Goal: Transaction & Acquisition: Purchase product/service

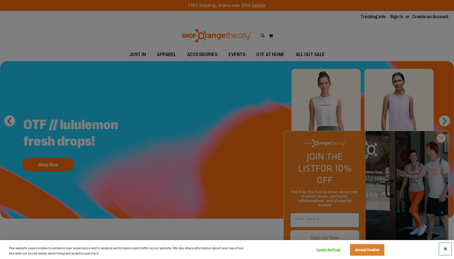
click at [446, 250] on button "Close" at bounding box center [445, 249] width 12 height 12
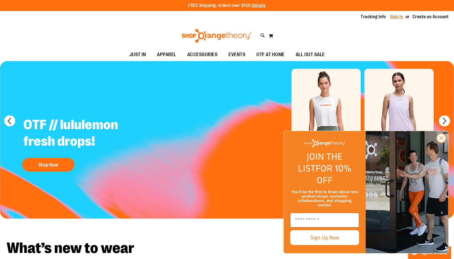
click at [391, 17] on link "Sign In" at bounding box center [396, 17] width 13 height 6
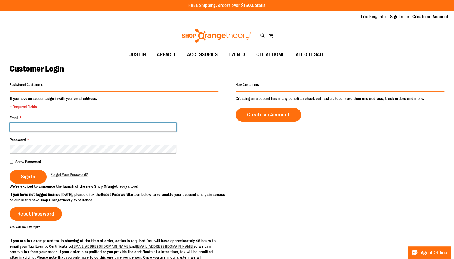
click at [129, 125] on input "Email *" at bounding box center [93, 127] width 167 height 9
type input "**********"
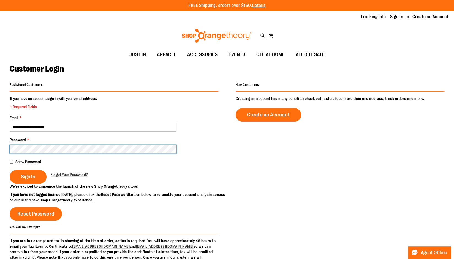
click at [10, 170] on button "Sign In" at bounding box center [28, 176] width 37 height 13
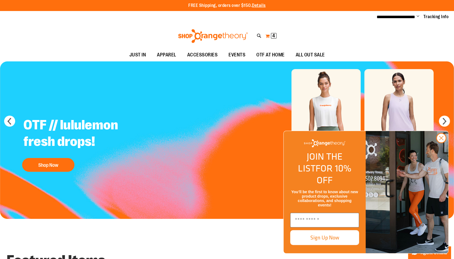
click at [271, 38] on button "My Cart 4 4 items" at bounding box center [271, 36] width 12 height 9
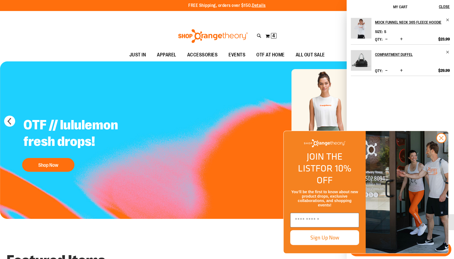
click at [387, 42] on span "Decrease product quantity" at bounding box center [386, 39] width 2 height 6
click at [387, 73] on span "Decrease product quantity" at bounding box center [386, 71] width 2 height 6
click at [441, 140] on icon "Close dialog" at bounding box center [441, 138] width 4 height 4
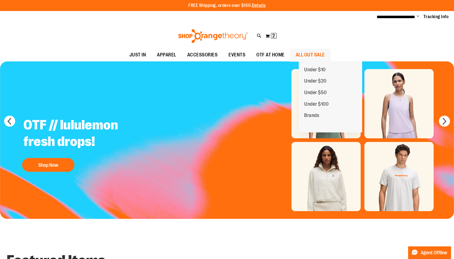
click at [325, 56] on span "ALL OUT SALE" at bounding box center [310, 55] width 29 height 12
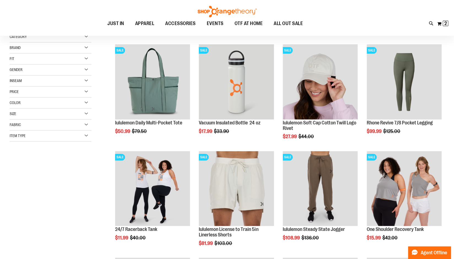
scroll to position [68, 0]
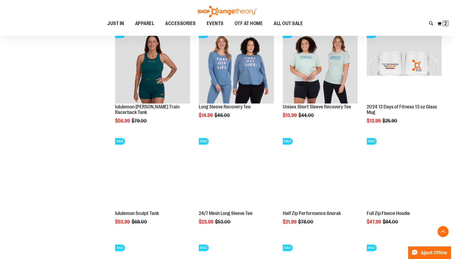
scroll to position [409, 0]
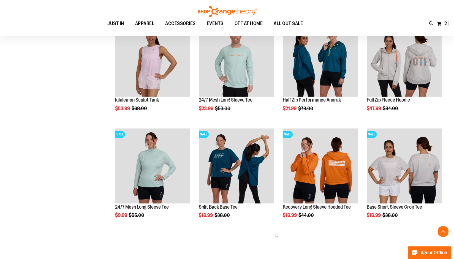
scroll to position [525, 0]
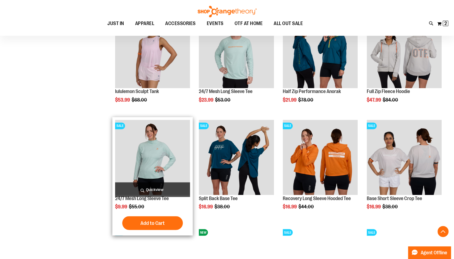
click at [156, 158] on img "product" at bounding box center [152, 157] width 75 height 75
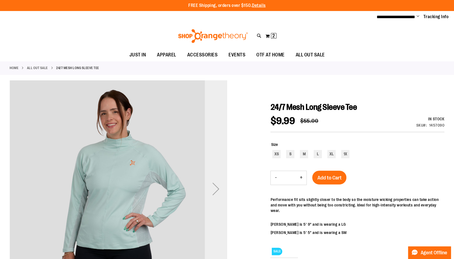
click at [216, 189] on div "Next" at bounding box center [216, 189] width 22 height 22
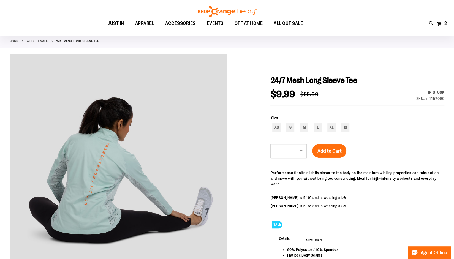
scroll to position [25, 0]
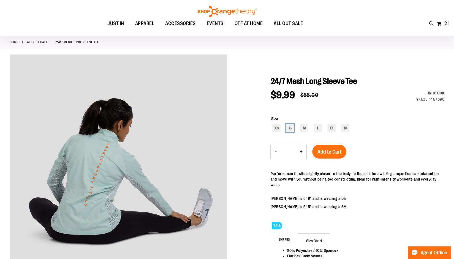
click at [291, 129] on div "S" at bounding box center [290, 128] width 8 height 8
type input "***"
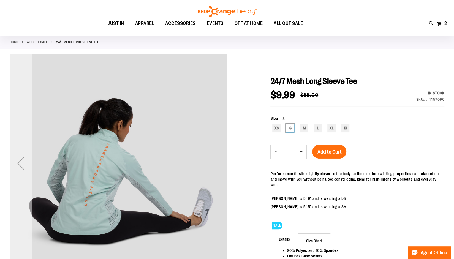
click at [22, 162] on div "Previous" at bounding box center [21, 163] width 22 height 22
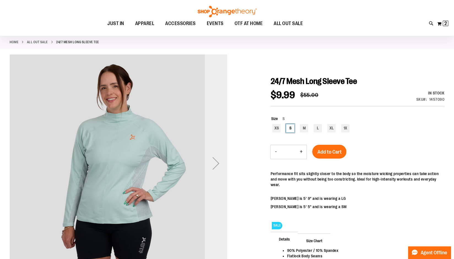
click at [217, 166] on div "Next" at bounding box center [216, 163] width 22 height 22
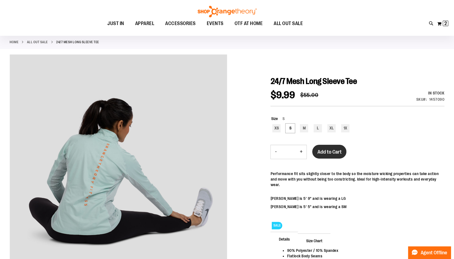
click at [327, 151] on span "Add to Cart" at bounding box center [329, 152] width 24 height 6
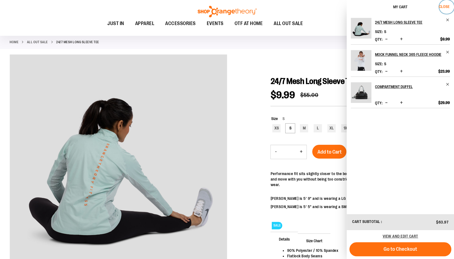
click at [445, 4] on button "Close" at bounding box center [446, 7] width 15 height 14
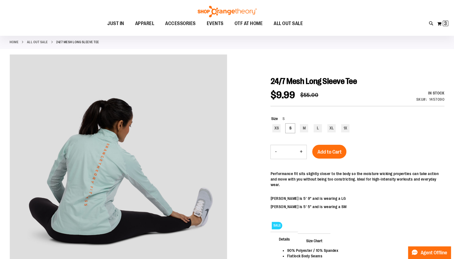
click at [45, 41] on link "ALL OUT SALE" at bounding box center [37, 42] width 21 height 5
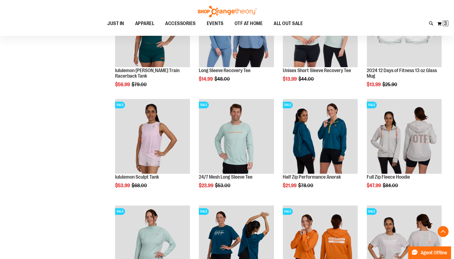
scroll to position [516, 0]
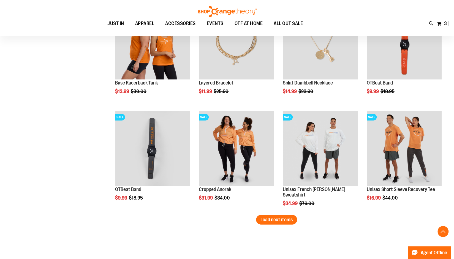
scroll to position [871, 0]
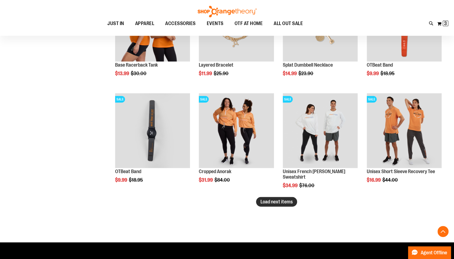
click at [285, 202] on span "Load next items" at bounding box center [276, 202] width 32 height 6
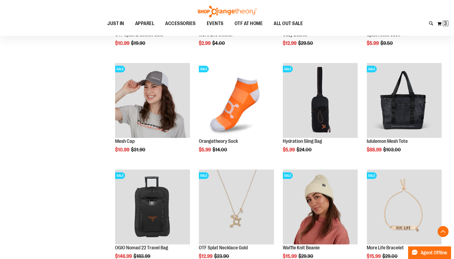
scroll to position [1160, 0]
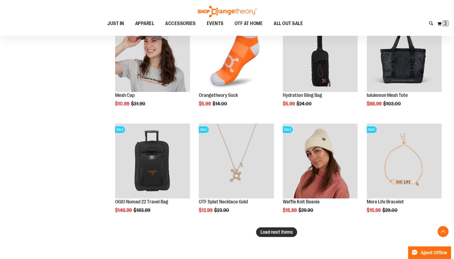
click at [271, 235] on button "Load next items" at bounding box center [276, 232] width 41 height 10
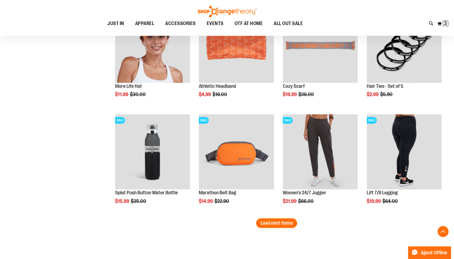
scroll to position [1500, 0]
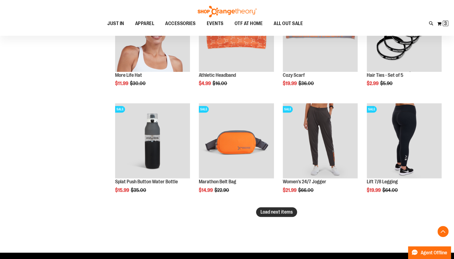
click at [283, 212] on span "Load next items" at bounding box center [276, 212] width 32 height 6
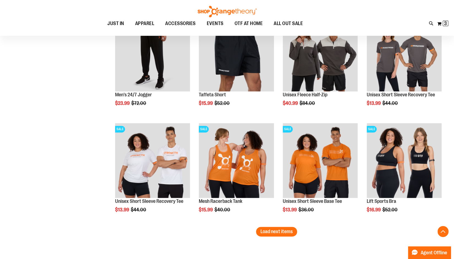
scroll to position [1806, 0]
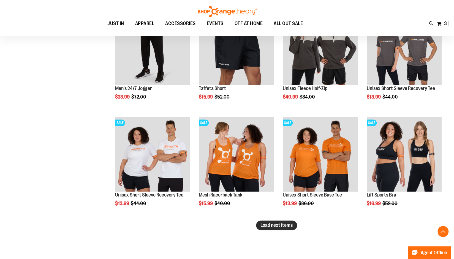
click at [291, 227] on span "Load next items" at bounding box center [276, 225] width 32 height 6
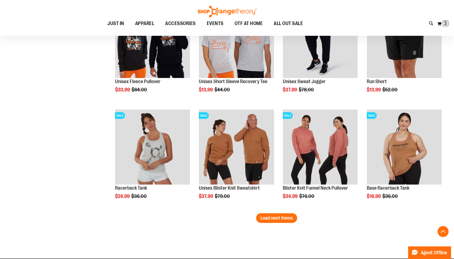
scroll to position [2144, 0]
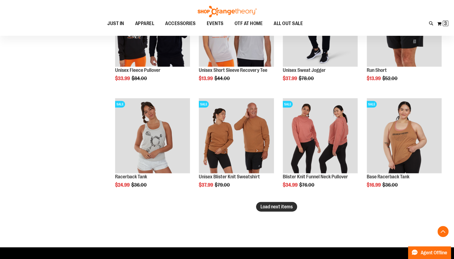
click at [276, 208] on span "Load next items" at bounding box center [276, 207] width 32 height 6
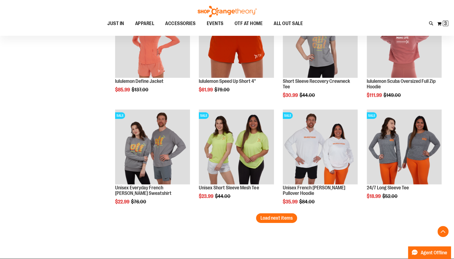
scroll to position [2476, 0]
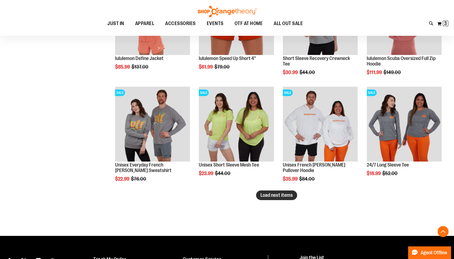
click at [279, 195] on span "Load next items" at bounding box center [276, 195] width 32 height 6
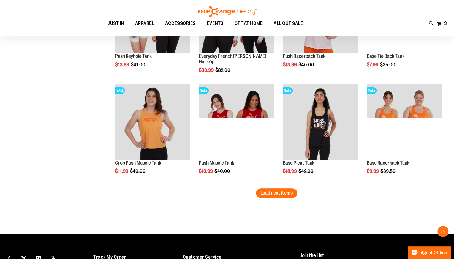
scroll to position [2800, 0]
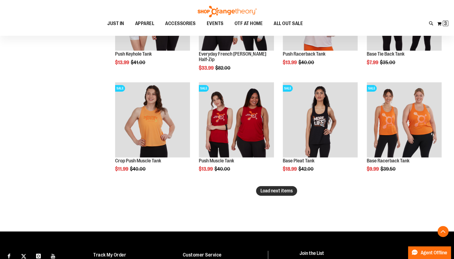
click at [282, 191] on span "Load next items" at bounding box center [276, 191] width 32 height 6
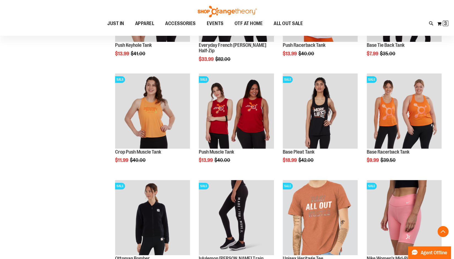
scroll to position [2793, 0]
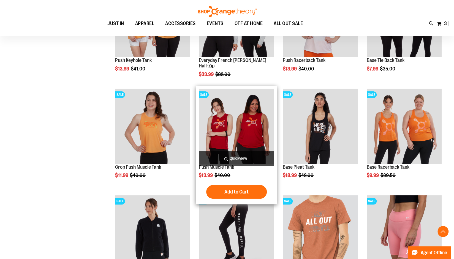
click at [239, 134] on img "product" at bounding box center [236, 126] width 75 height 75
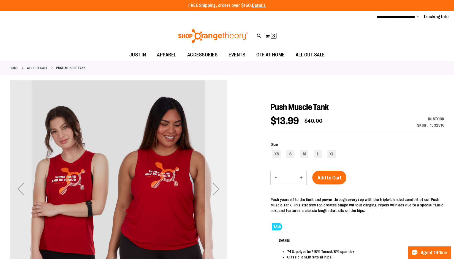
click at [217, 188] on div "Next" at bounding box center [216, 189] width 22 height 22
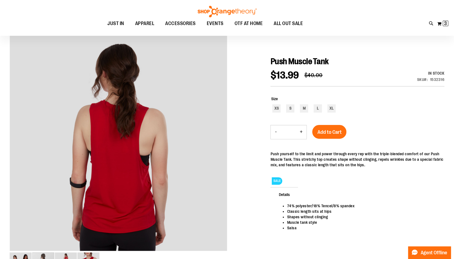
scroll to position [64, 0]
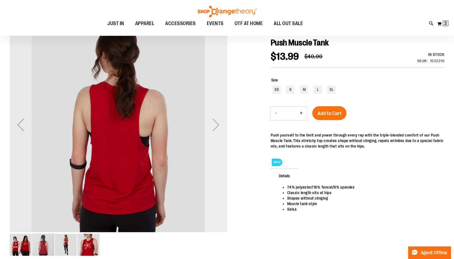
click at [217, 124] on div "Next" at bounding box center [216, 125] width 22 height 22
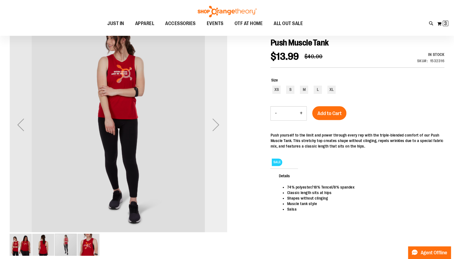
click at [217, 124] on div "Next" at bounding box center [216, 125] width 22 height 22
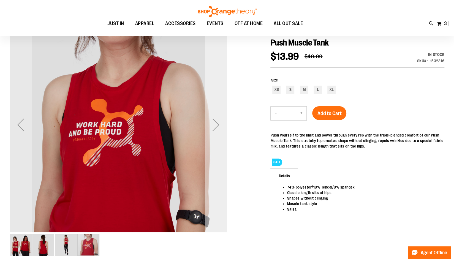
click at [217, 124] on div "Next" at bounding box center [216, 125] width 22 height 22
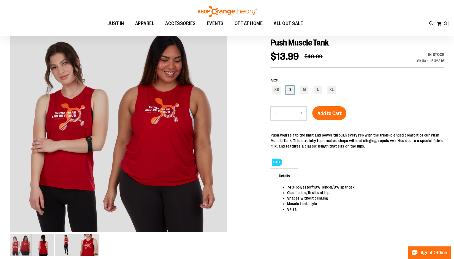
click at [289, 89] on div "S" at bounding box center [290, 90] width 8 height 8
type input "***"
click at [332, 114] on span "Add to Cart" at bounding box center [329, 113] width 24 height 6
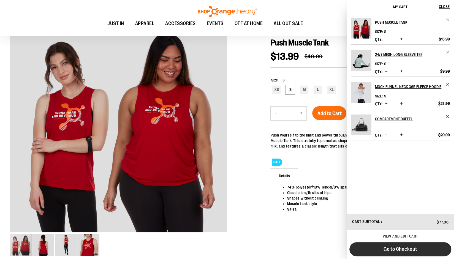
click at [406, 252] on button "Go to Checkout" at bounding box center [400, 249] width 102 height 14
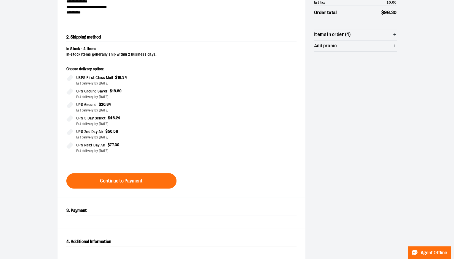
scroll to position [88, 0]
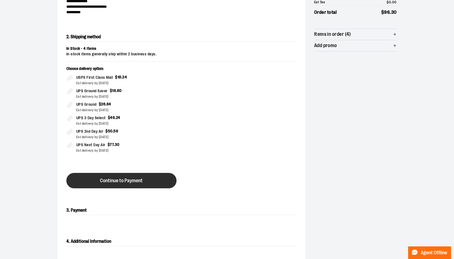
click at [151, 183] on button "Continue to Payment" at bounding box center [121, 180] width 110 height 15
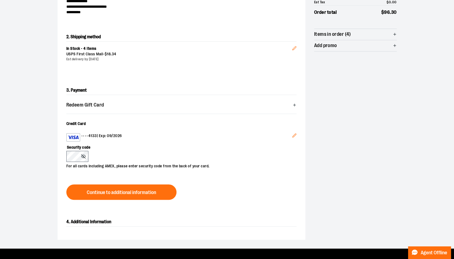
click at [84, 156] on icon at bounding box center [83, 156] width 4 height 4
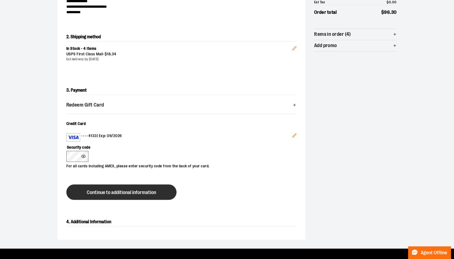
click at [122, 191] on span "Continue to additional information" at bounding box center [121, 192] width 69 height 5
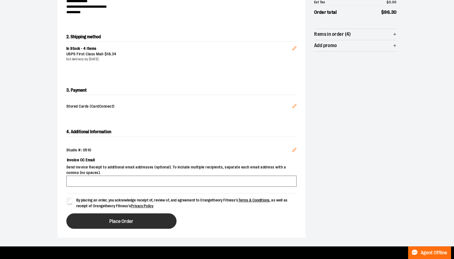
click at [129, 221] on span "Place Order" at bounding box center [121, 221] width 24 height 5
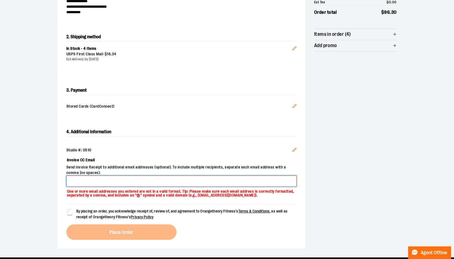
click at [136, 181] on input "Invoice CC Email" at bounding box center [181, 181] width 230 height 11
type input "**********"
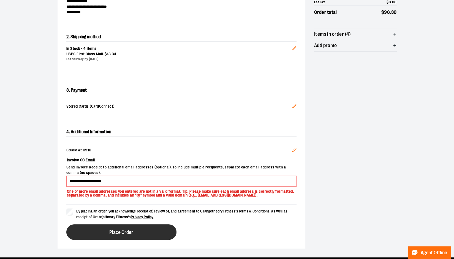
click at [118, 234] on span "Place Order" at bounding box center [121, 232] width 24 height 5
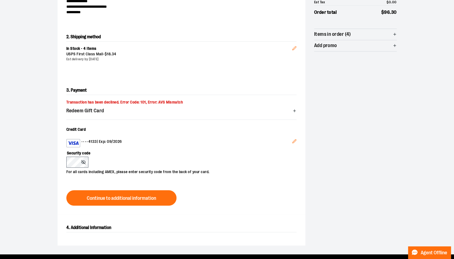
click at [293, 141] on icon "Edit" at bounding box center [294, 142] width 4 height 4
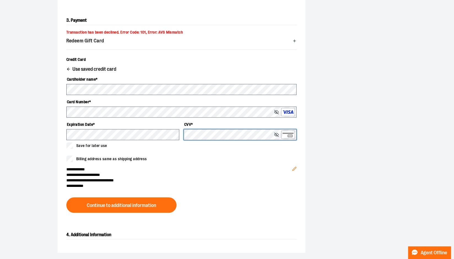
scroll to position [162, 0]
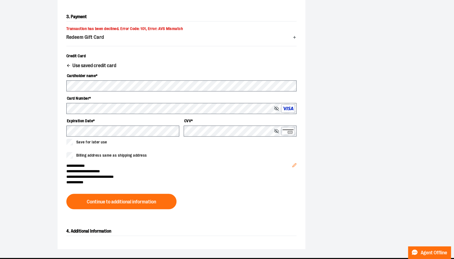
click at [294, 165] on icon "Edit" at bounding box center [294, 165] width 4 height 4
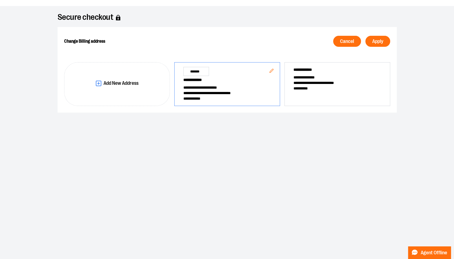
scroll to position [14, 0]
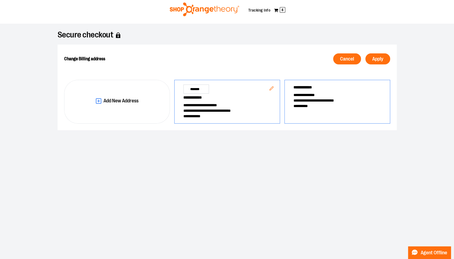
click at [334, 94] on span "**********" at bounding box center [337, 95] width 88 height 6
click at [383, 58] on button "Apply" at bounding box center [377, 58] width 25 height 11
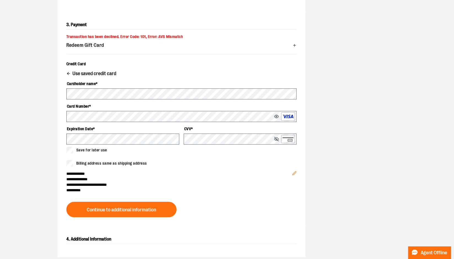
scroll to position [164, 0]
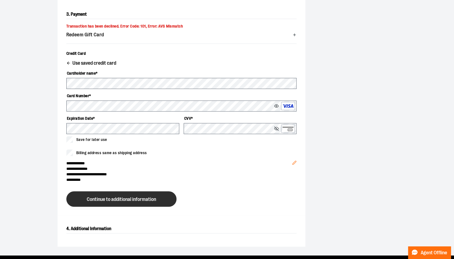
click at [139, 199] on span "Continue to additional information" at bounding box center [121, 199] width 69 height 5
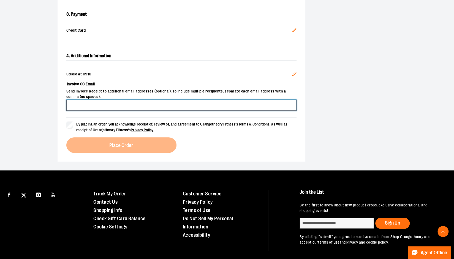
click at [84, 105] on input "Invoice CC Email" at bounding box center [181, 105] width 230 height 11
type input "**********"
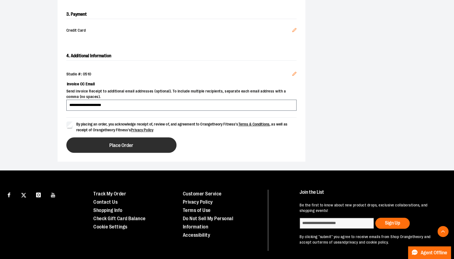
click at [152, 143] on button "Place Order" at bounding box center [121, 144] width 110 height 15
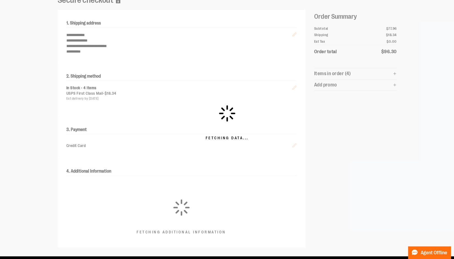
scroll to position [45, 0]
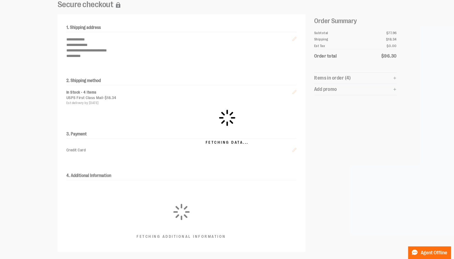
click at [107, 77] on div "Fetching Data..." at bounding box center [227, 126] width 454 height 267
click at [218, 121] on span at bounding box center [227, 118] width 18 height 18
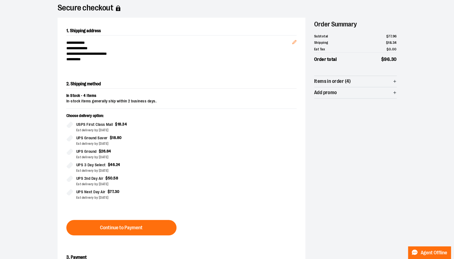
scroll to position [42, 0]
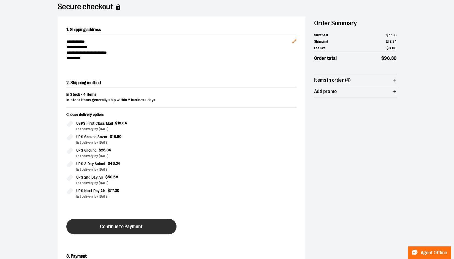
click at [135, 228] on span "Continue to Payment" at bounding box center [121, 226] width 43 height 5
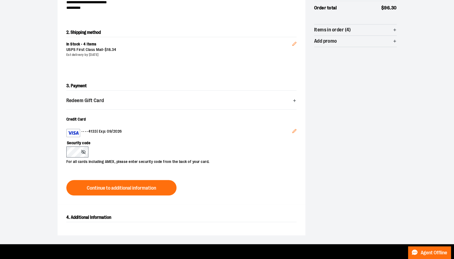
scroll to position [93, 0]
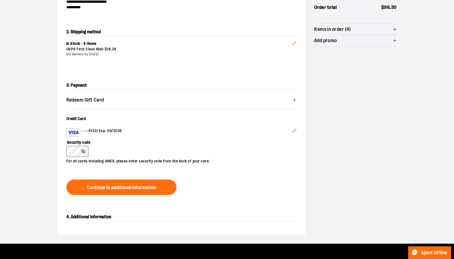
click at [294, 129] on icon "Edit" at bounding box center [294, 131] width 4 height 4
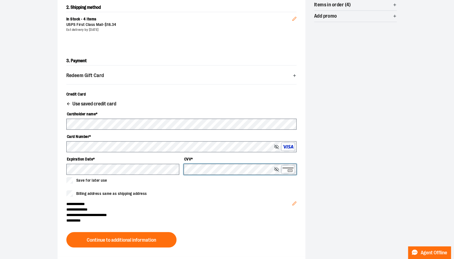
scroll to position [121, 0]
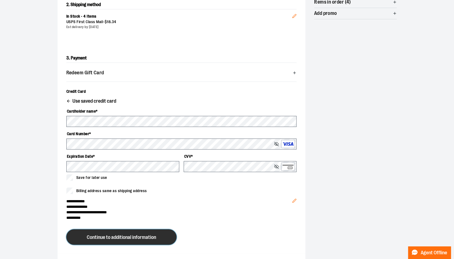
click at [159, 234] on button "Continue to additional information" at bounding box center [121, 236] width 110 height 15
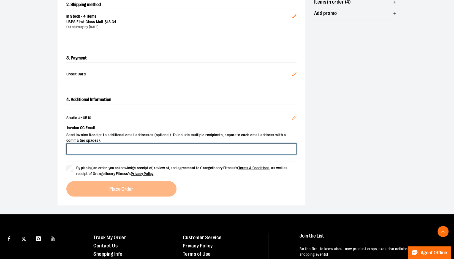
click at [95, 148] on input "Invoice CC Email" at bounding box center [181, 148] width 230 height 11
type input "**********"
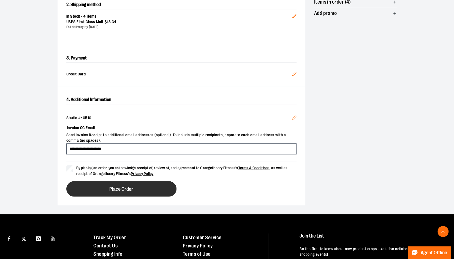
click at [132, 190] on span "Place Order" at bounding box center [121, 189] width 24 height 5
